Goal: Navigation & Orientation: Find specific page/section

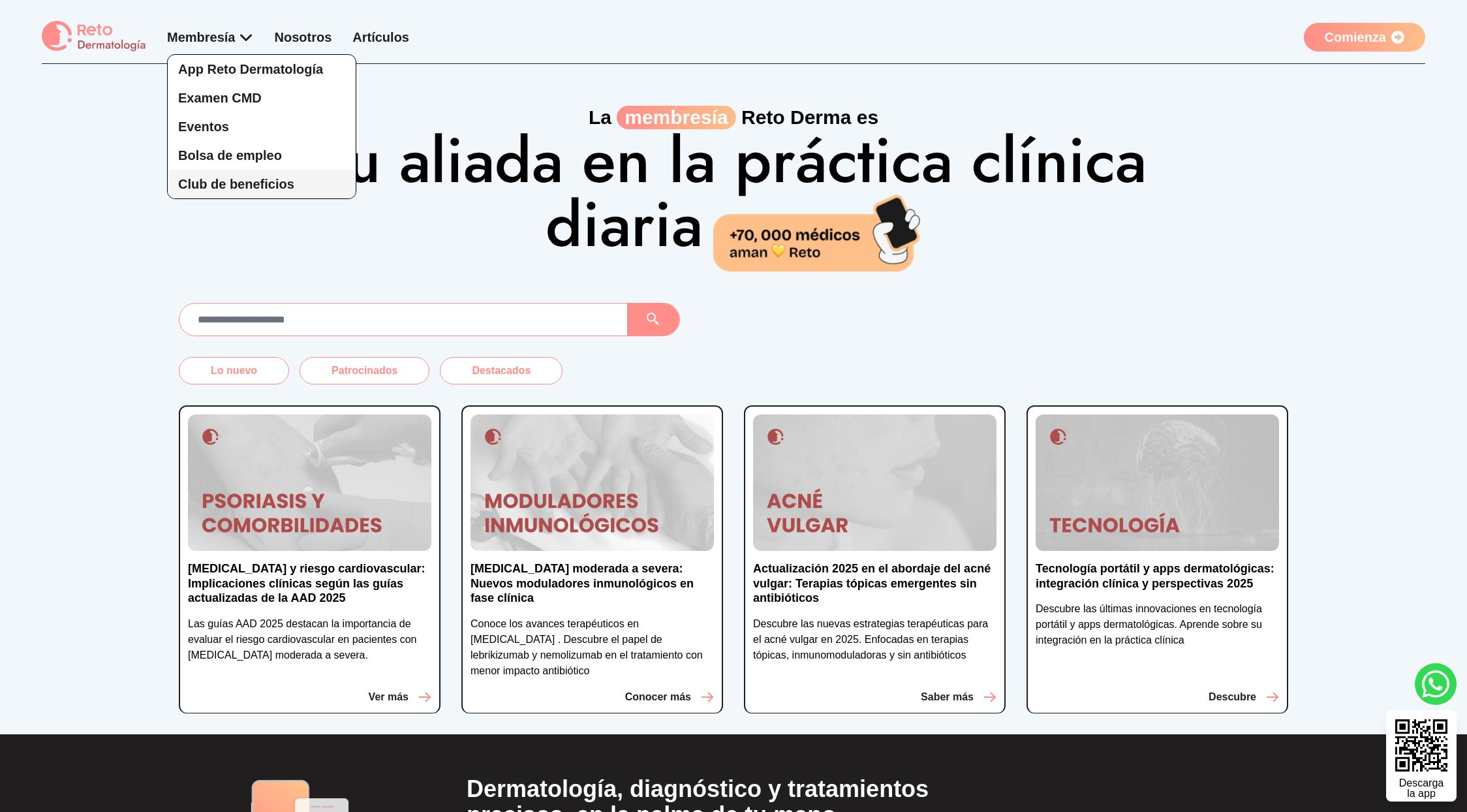
click at [254, 178] on span "Club de beneficios" at bounding box center [236, 184] width 116 height 14
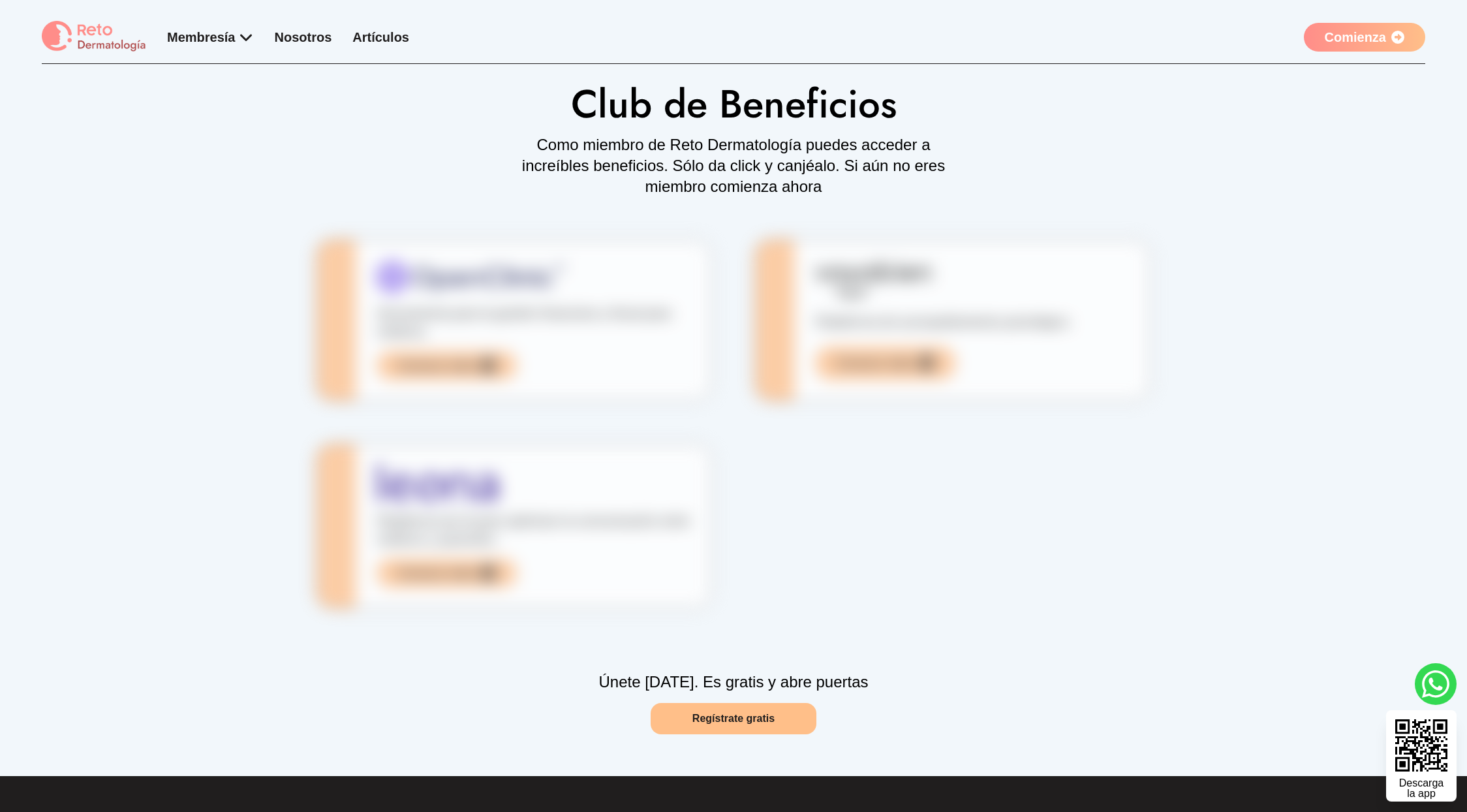
click at [78, 40] on img at bounding box center [94, 37] width 105 height 32
